Goal: Task Accomplishment & Management: Use online tool/utility

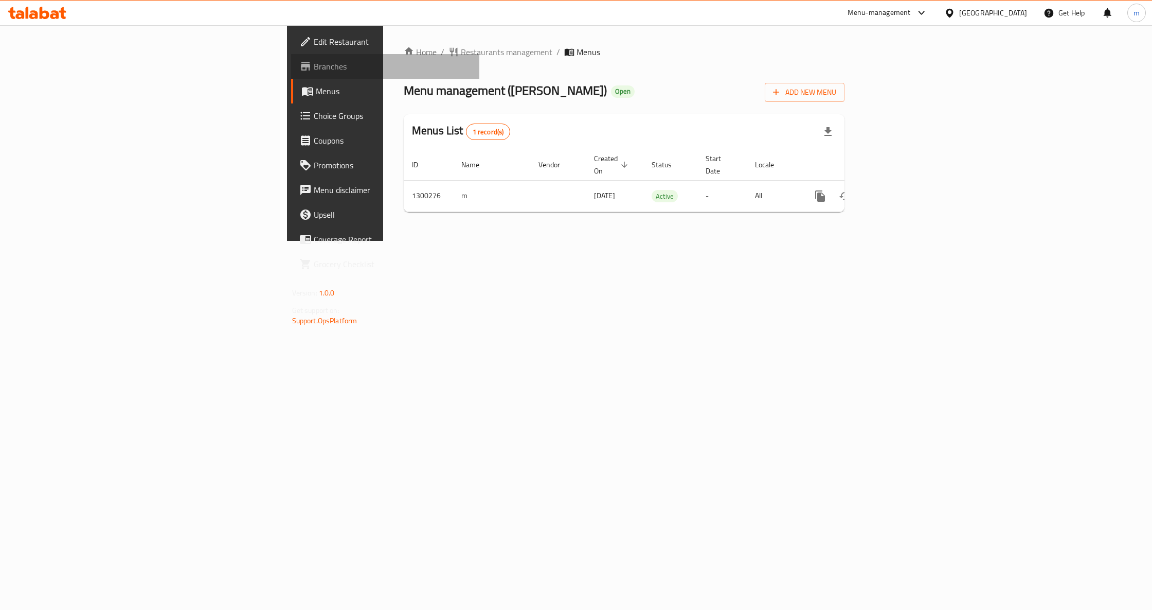
click at [314, 70] on span "Branches" at bounding box center [392, 66] width 157 height 12
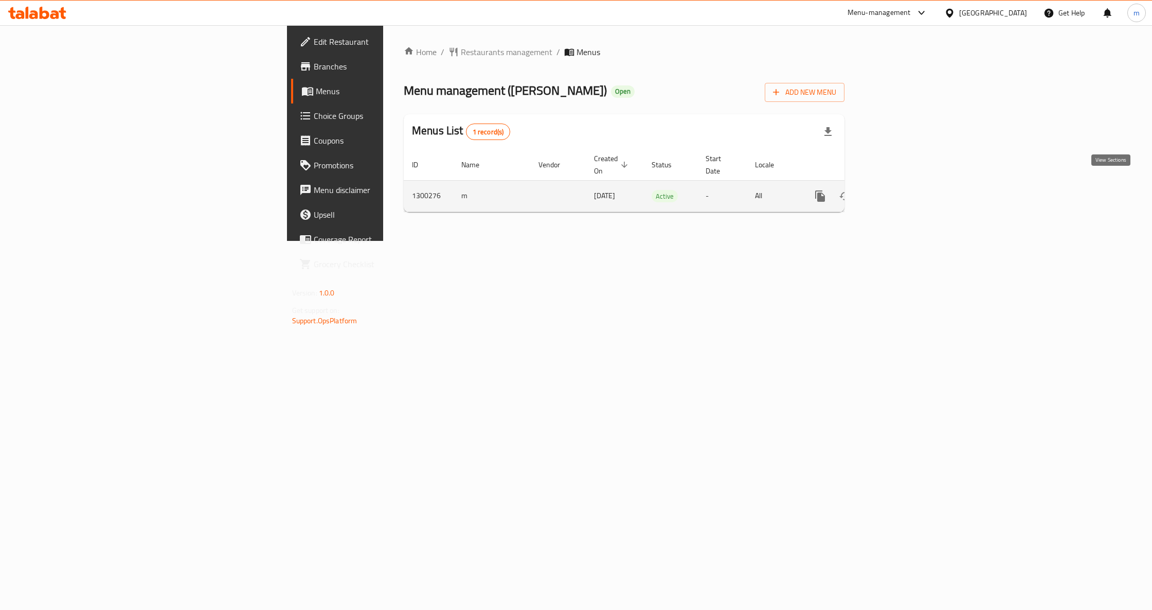
click at [901, 190] on icon "enhanced table" at bounding box center [894, 196] width 12 height 12
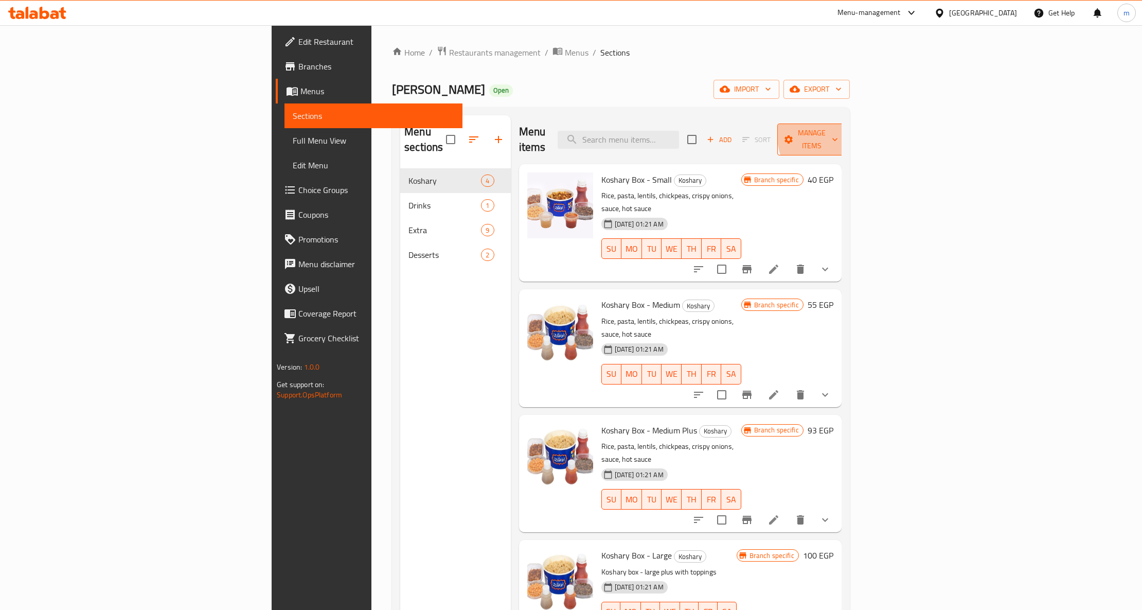
click at [840, 134] on icon "button" at bounding box center [835, 139] width 10 height 10
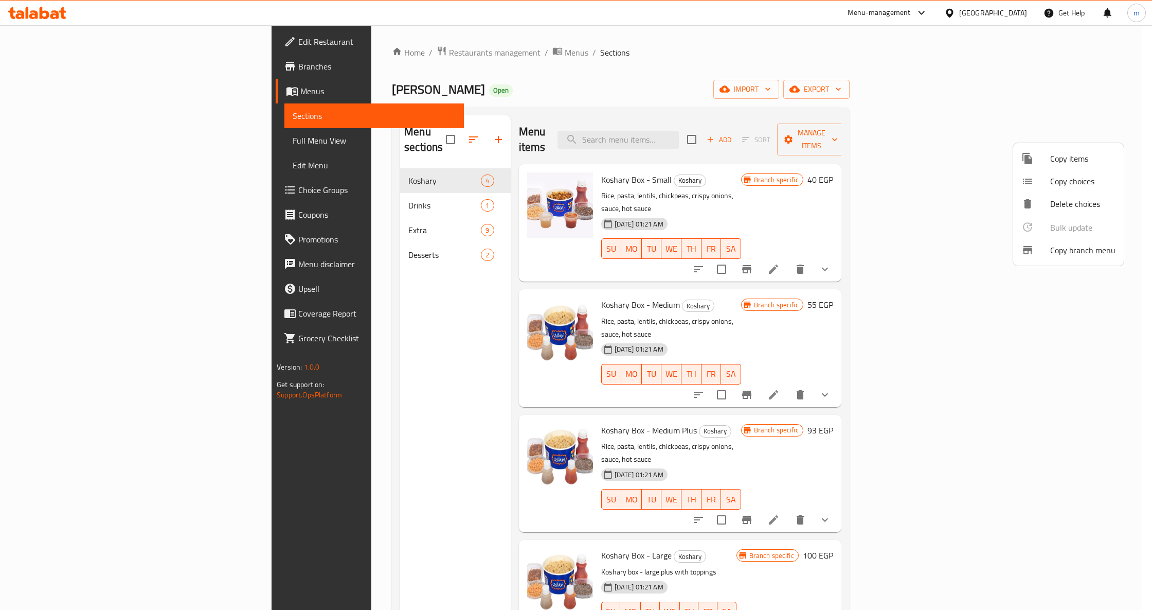
click at [1095, 248] on span "Copy branch menu" at bounding box center [1082, 250] width 65 height 12
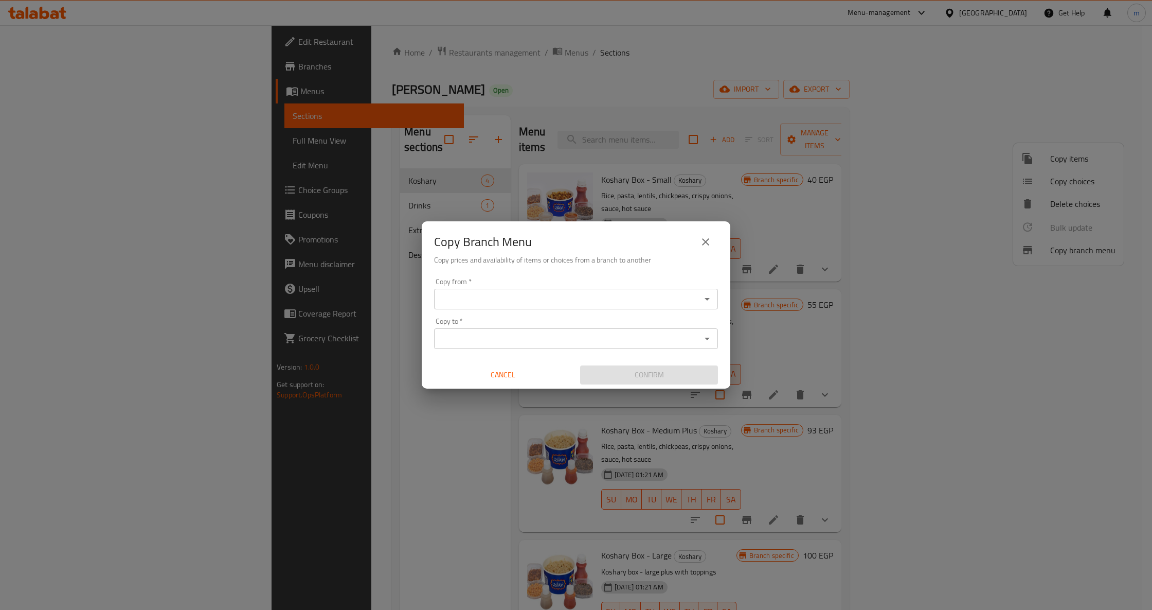
click at [706, 302] on icon "Open" at bounding box center [707, 299] width 12 height 12
click at [706, 297] on icon "Open" at bounding box center [707, 299] width 12 height 12
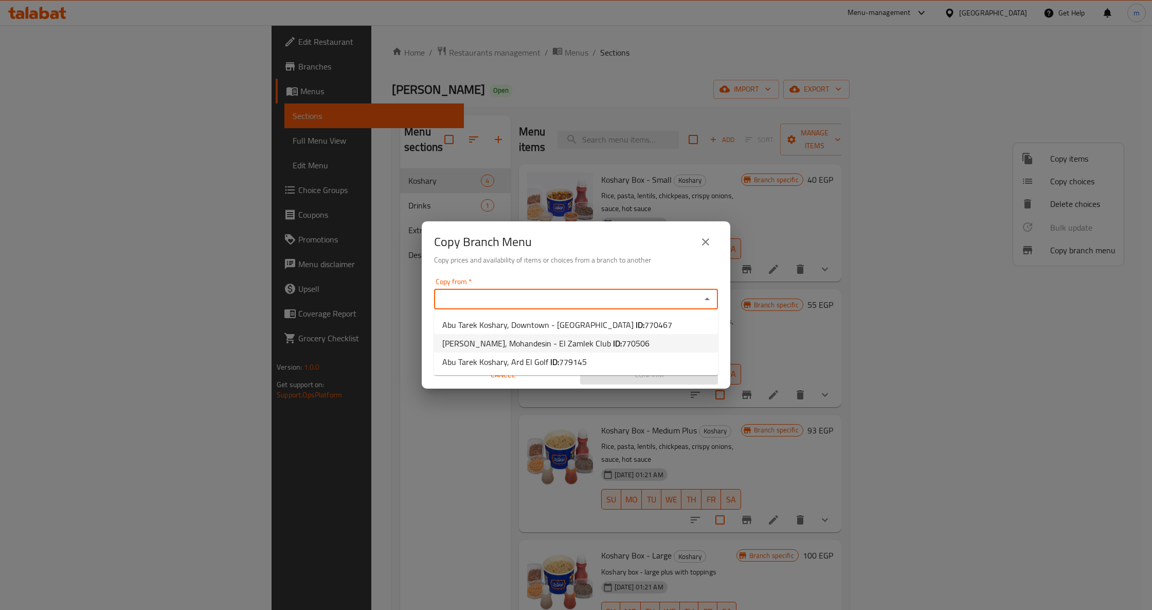
click at [632, 344] on span "770506" at bounding box center [636, 342] width 28 height 15
type input "Abu Tarek Koshary, Mohandesin - El Zamlek Club"
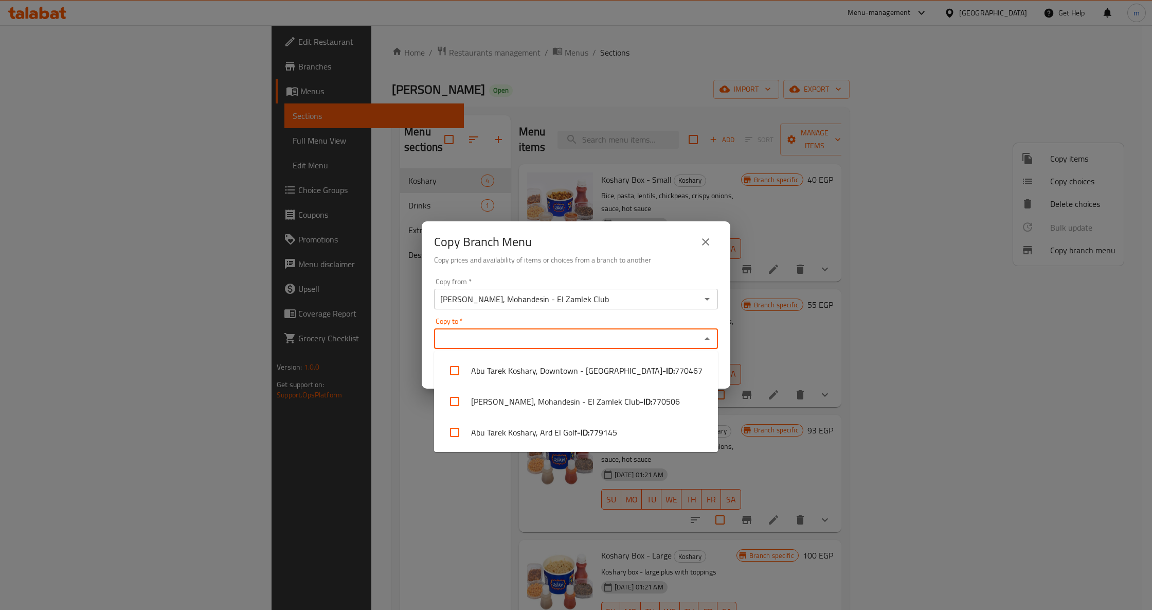
click at [686, 337] on input "Copy to   *" at bounding box center [567, 338] width 261 height 14
click at [591, 431] on span "779145" at bounding box center [604, 432] width 28 height 12
checkbox input "true"
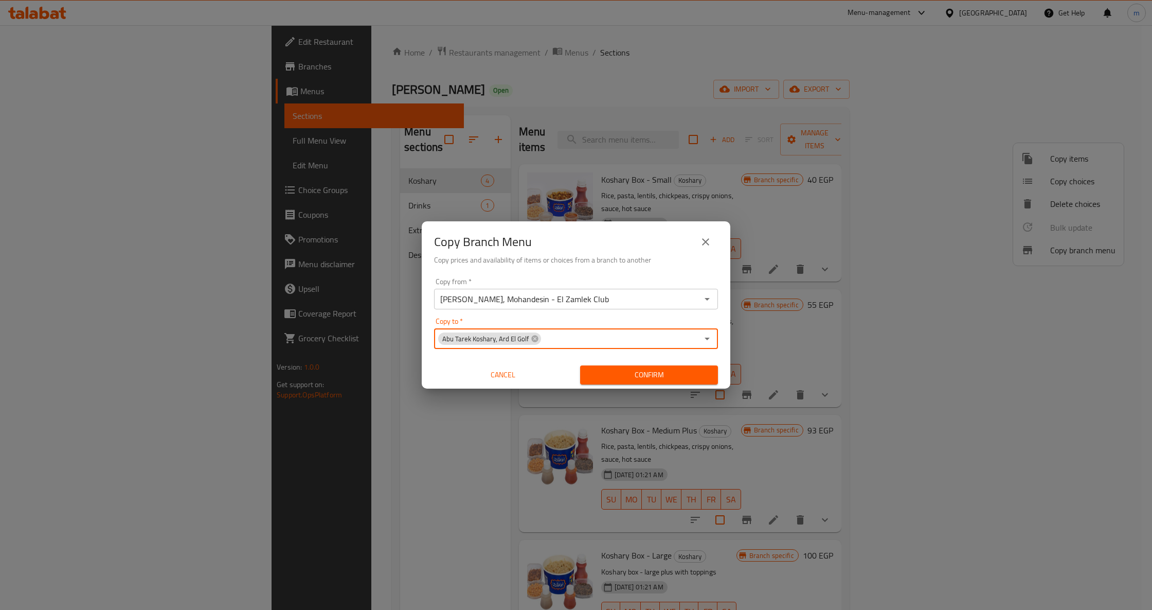
click at [666, 379] on span "Confirm" at bounding box center [649, 374] width 121 height 13
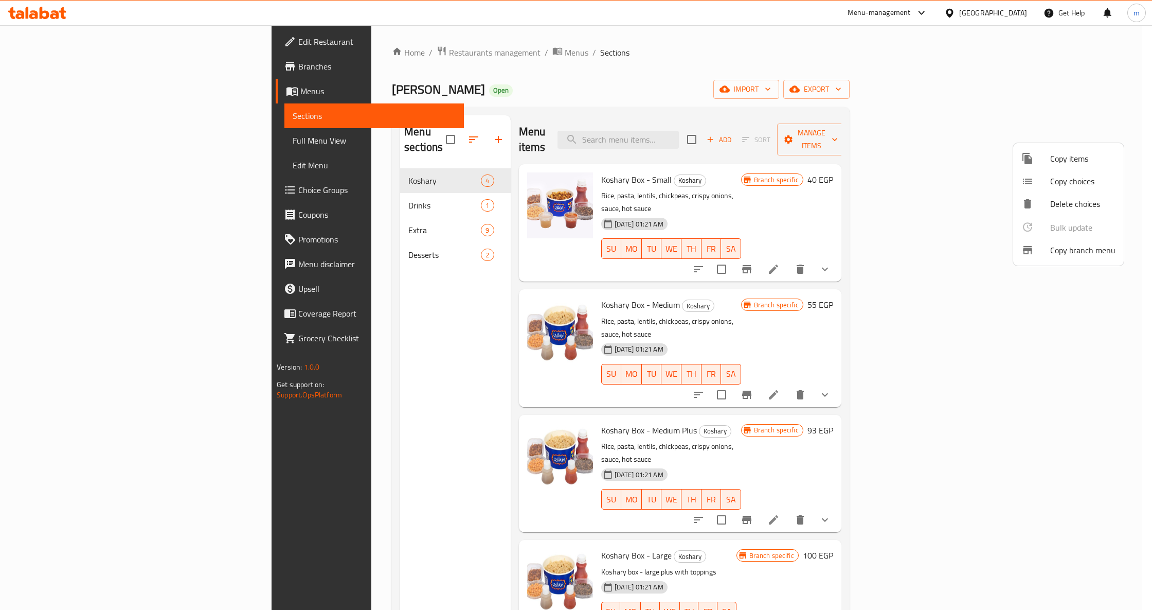
click at [1136, 132] on div at bounding box center [576, 305] width 1152 height 610
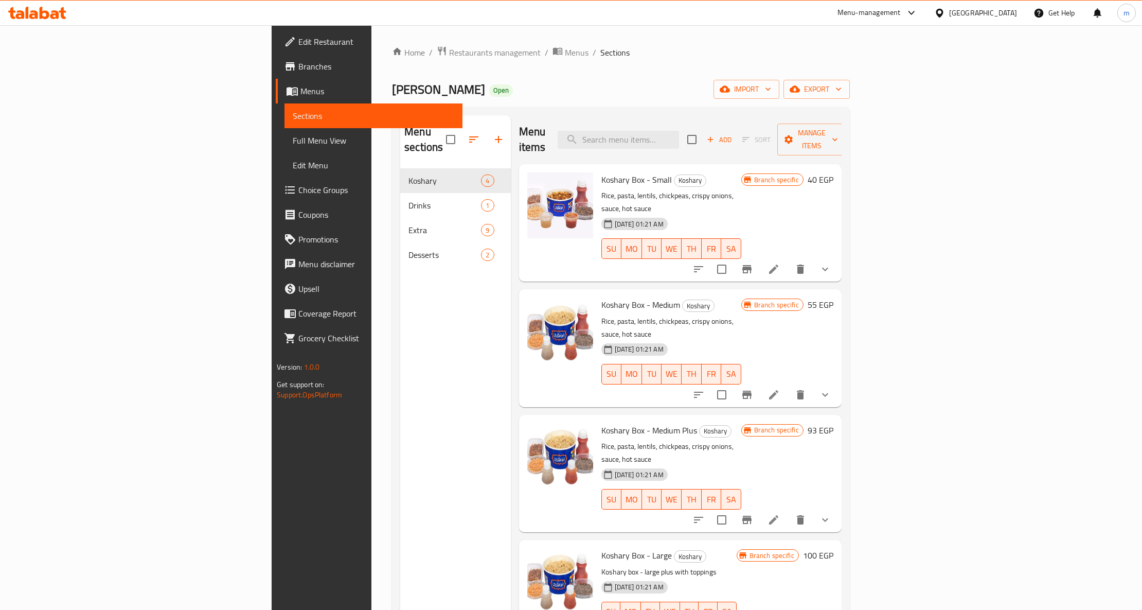
click at [293, 140] on span "Full Menu View" at bounding box center [374, 140] width 162 height 12
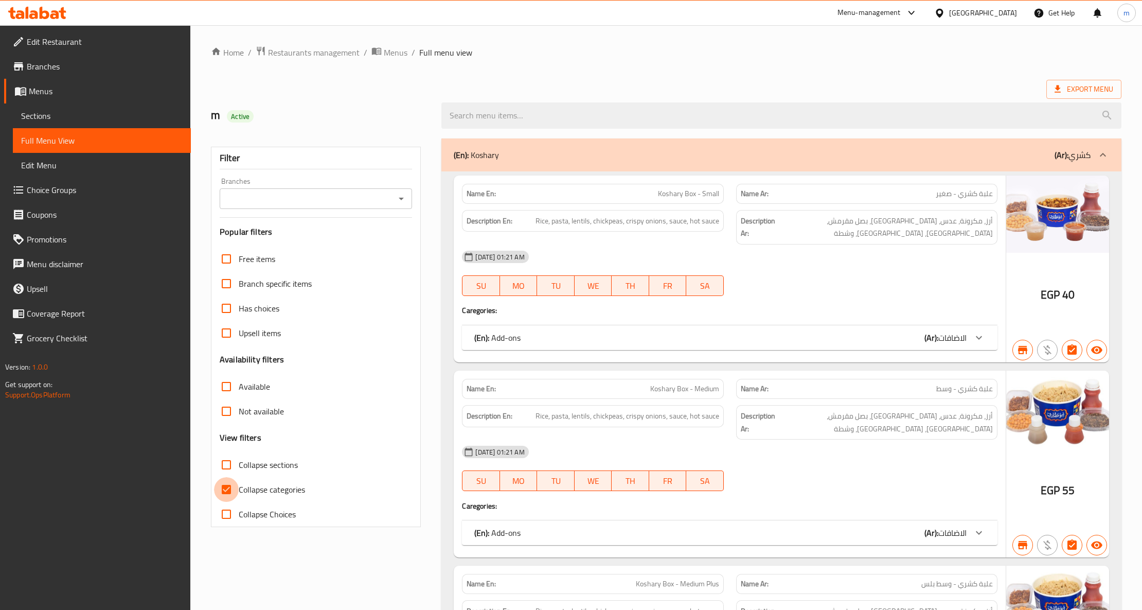
click at [223, 488] on input "Collapse categories" at bounding box center [226, 489] width 25 height 25
checkbox input "false"
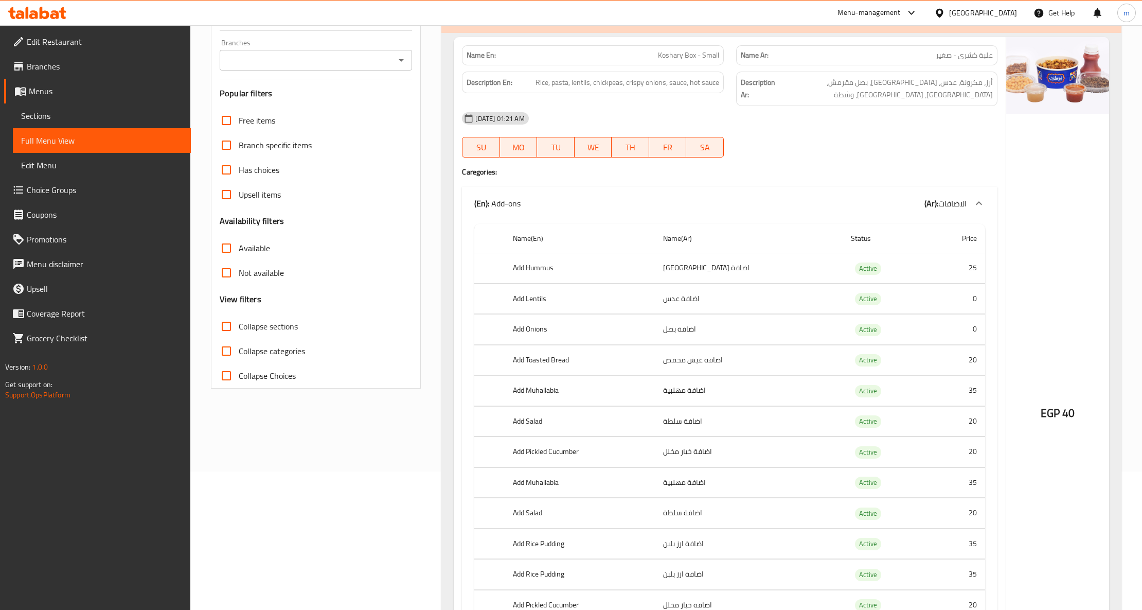
scroll to position [137, 0]
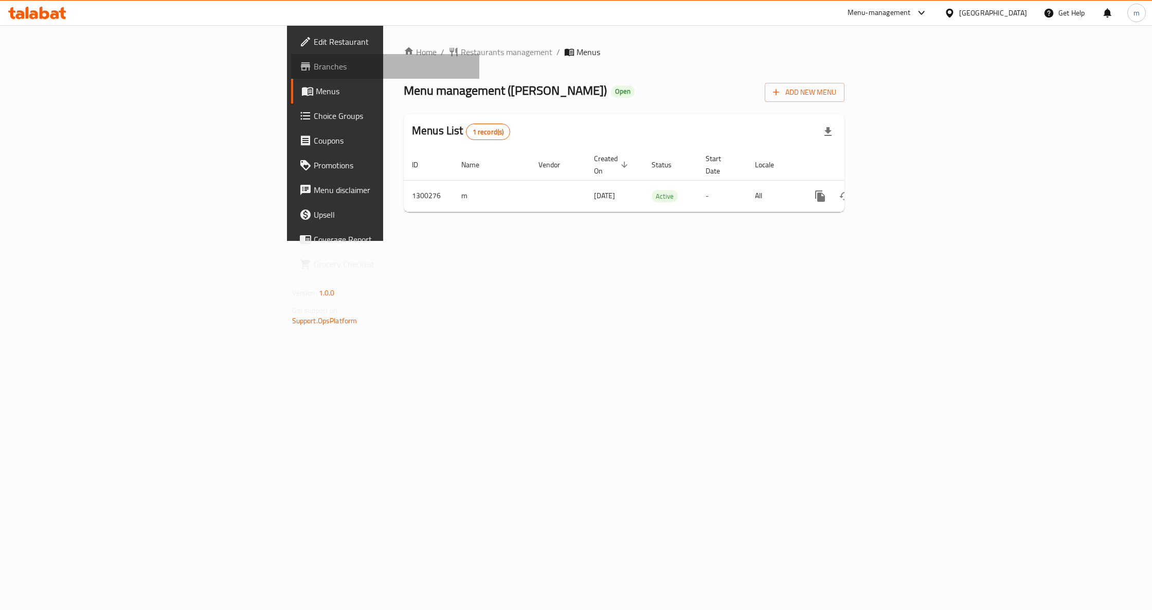
click at [314, 70] on span "Branches" at bounding box center [392, 66] width 157 height 12
